Goal: Find specific page/section: Find specific page/section

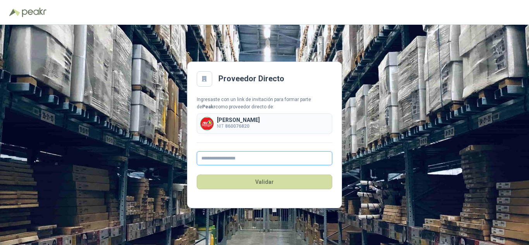
click at [243, 158] on input "text" at bounding box center [264, 158] width 135 height 14
drag, startPoint x: 272, startPoint y: 144, endPoint x: 273, endPoint y: 149, distance: 5.9
click at [272, 144] on div "Ingresaste con un link de invitación para formar parte de [PERSON_NAME] como pr…" at bounding box center [264, 131] width 135 height 70
click at [241, 126] on b "860076820" at bounding box center [237, 125] width 24 height 5
click at [243, 163] on input "text" at bounding box center [264, 158] width 135 height 14
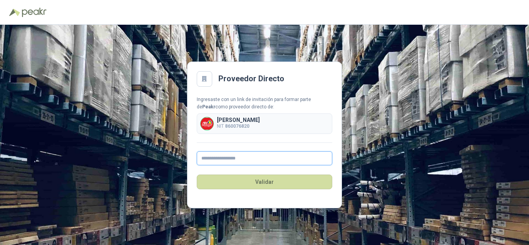
type input "**********"
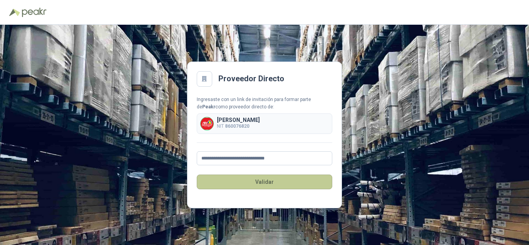
click at [264, 180] on button "Validar" at bounding box center [264, 182] width 135 height 15
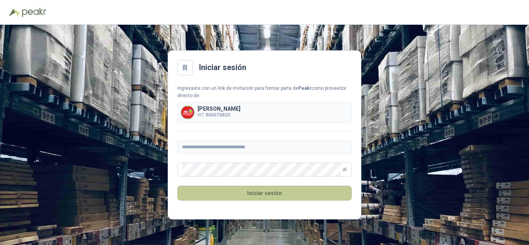
click at [266, 193] on button "Iniciar sesión" at bounding box center [264, 193] width 174 height 15
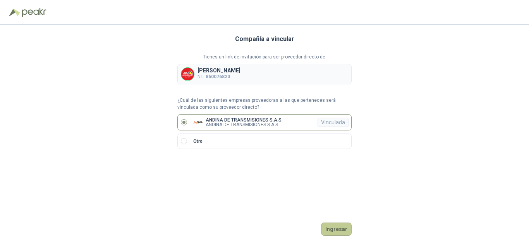
click at [336, 233] on button "Ingresar" at bounding box center [336, 229] width 31 height 13
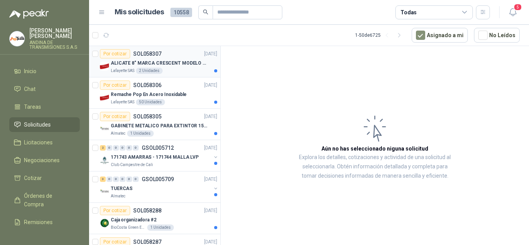
click at [169, 72] on div "Lafayette SAS 2 Unidades" at bounding box center [164, 71] width 106 height 6
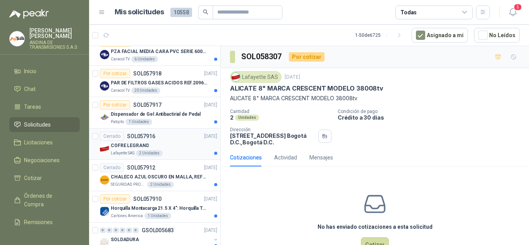
scroll to position [1383, 0]
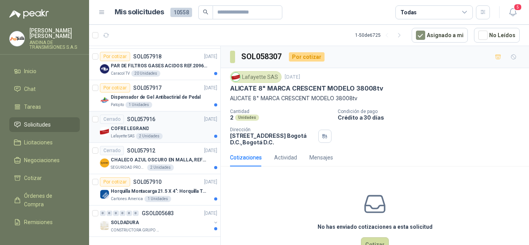
click at [175, 124] on div "COFRE LEGRAND" at bounding box center [164, 128] width 106 height 9
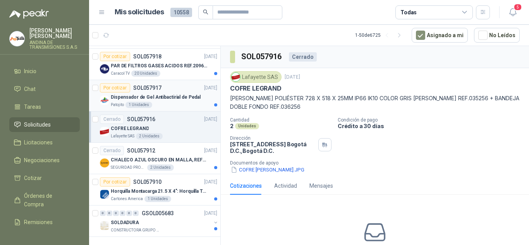
click at [175, 102] on div "Patojito 1 Unidades" at bounding box center [164, 105] width 106 height 6
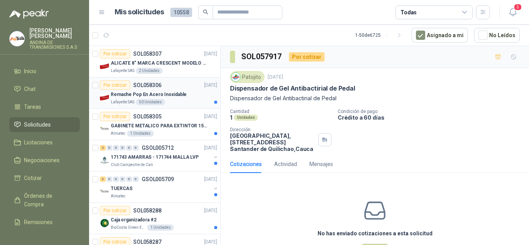
click at [169, 95] on p "Remache Pop En Acero Inoxidable" at bounding box center [149, 94] width 76 height 7
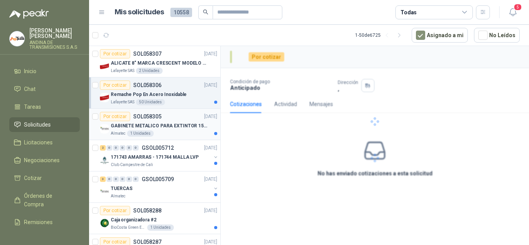
click at [170, 123] on p "GABINETE METALICO PARA EXTINTOR 15 LB" at bounding box center [159, 125] width 96 height 7
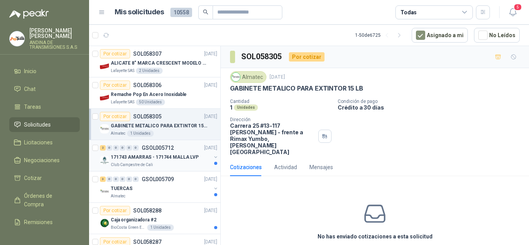
click at [168, 149] on p "GSOL005712" at bounding box center [158, 147] width 32 height 5
